Goal: Information Seeking & Learning: Learn about a topic

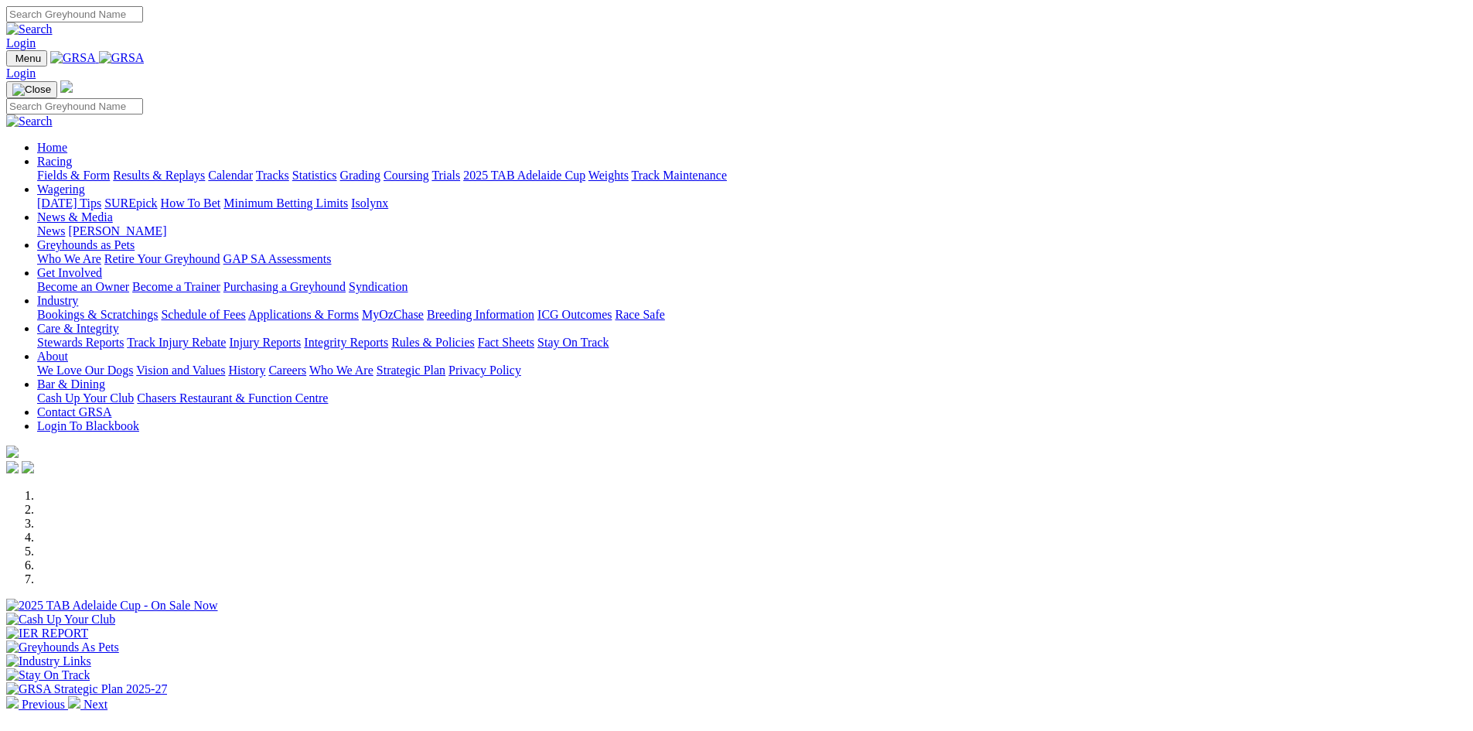
scroll to position [464, 0]
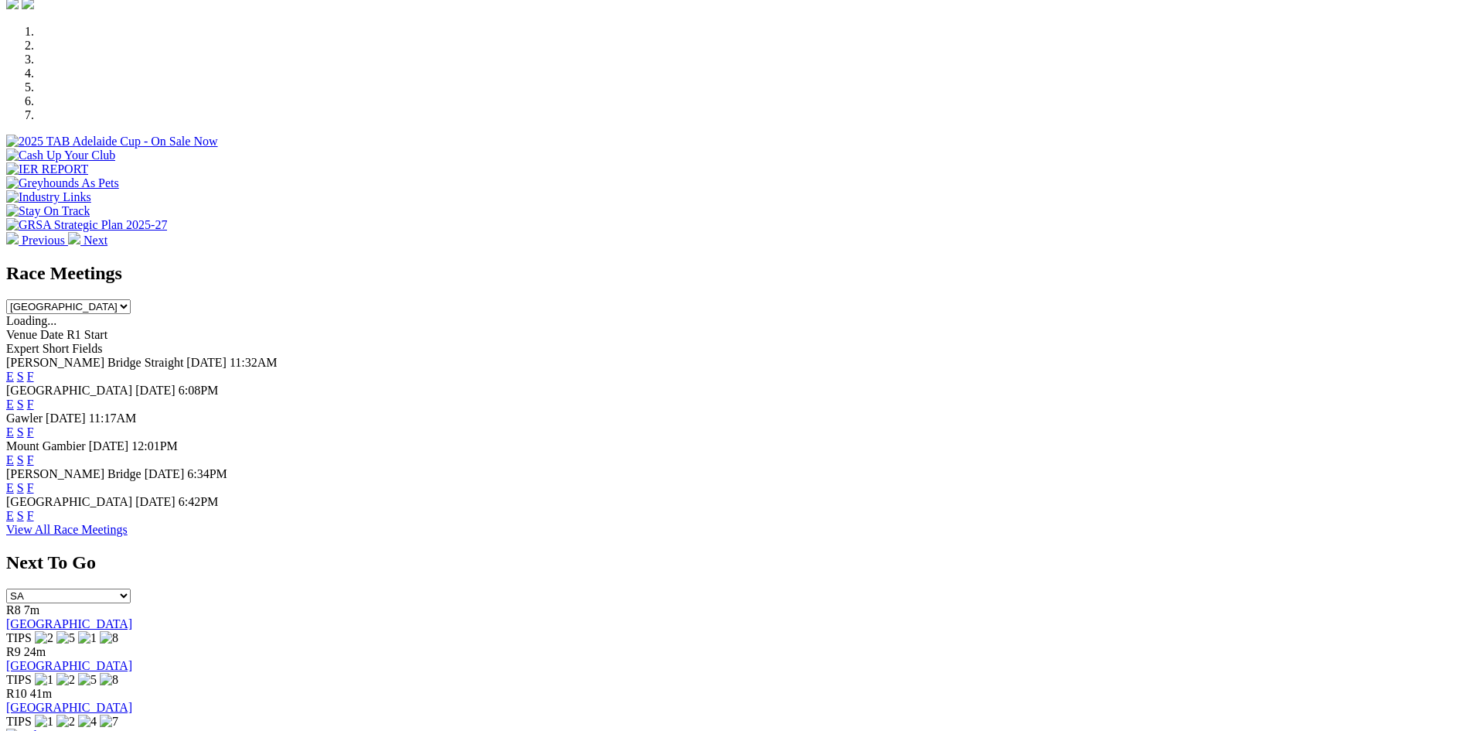
click at [34, 519] on link "F" at bounding box center [30, 515] width 7 height 13
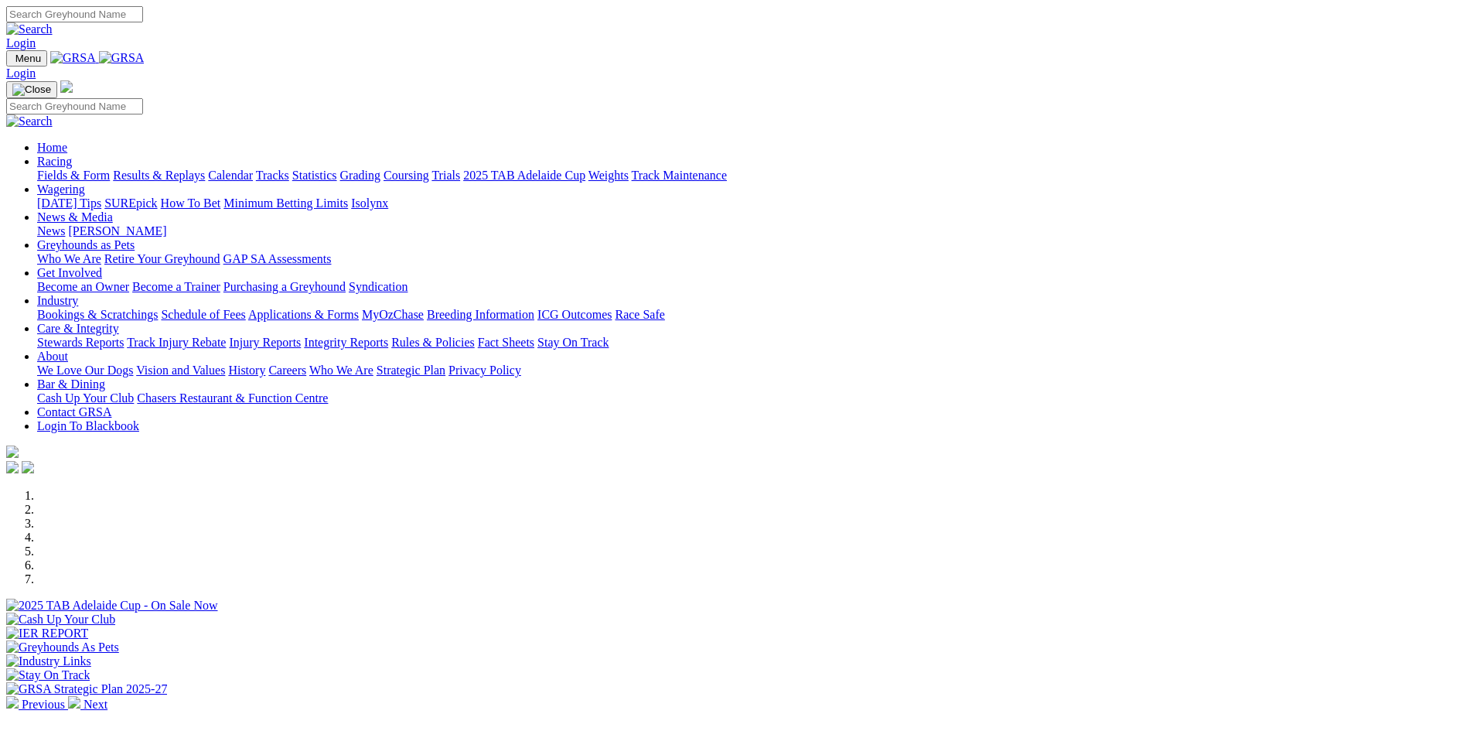
scroll to position [464, 0]
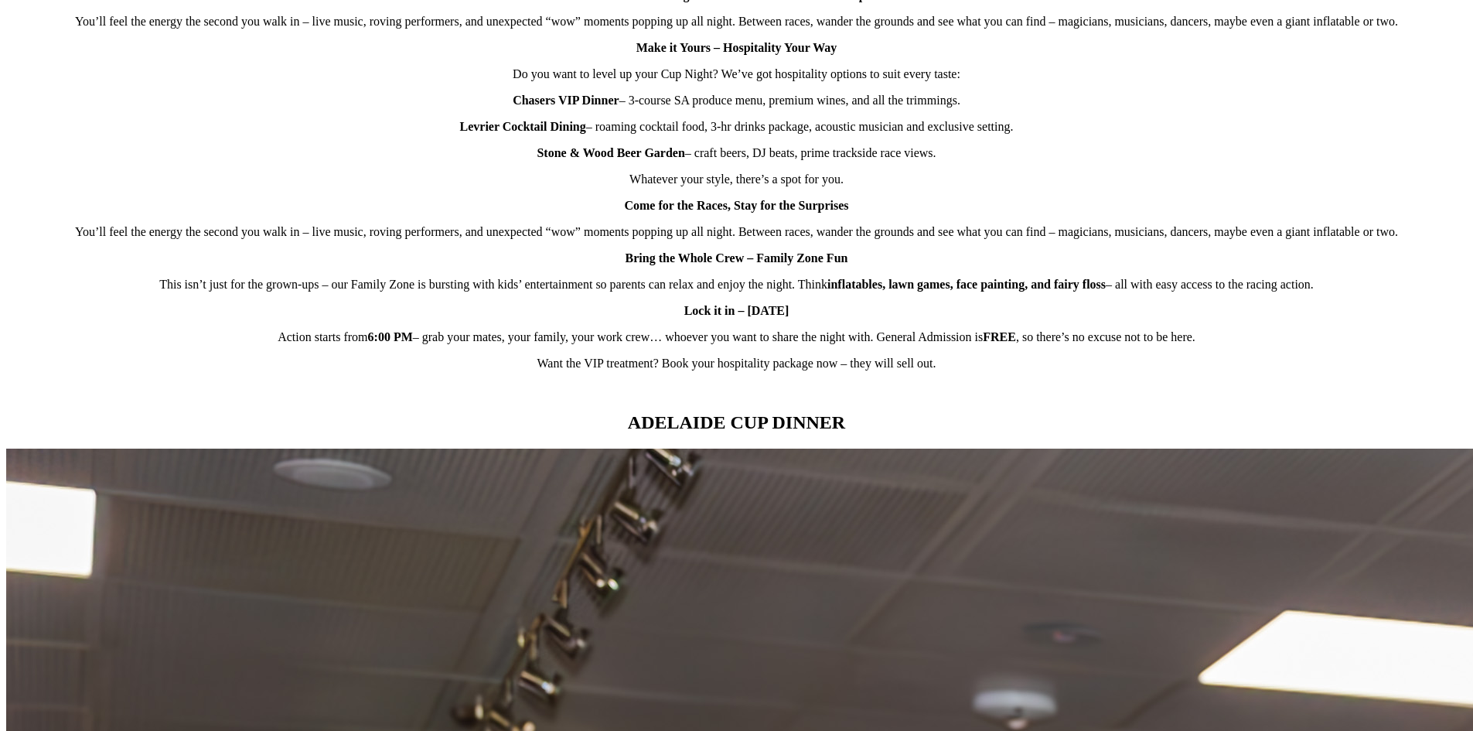
scroll to position [541, 0]
